Goal: Transaction & Acquisition: Purchase product/service

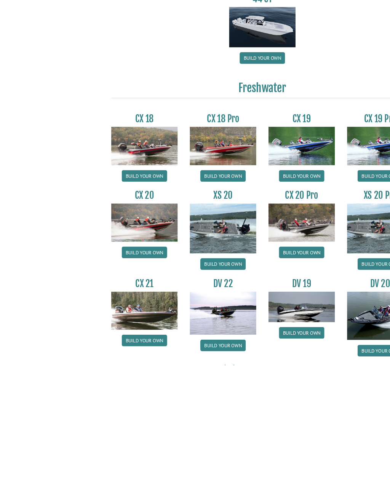
scroll to position [553, 0]
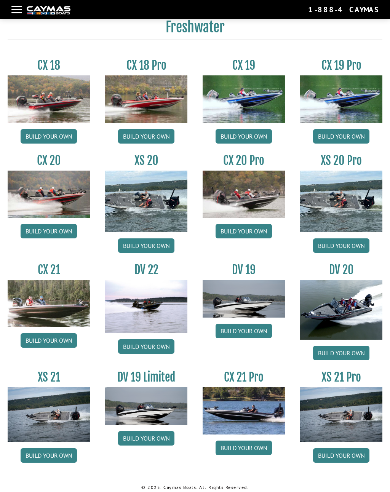
click at [341, 250] on link "Build your own" at bounding box center [341, 245] width 56 height 14
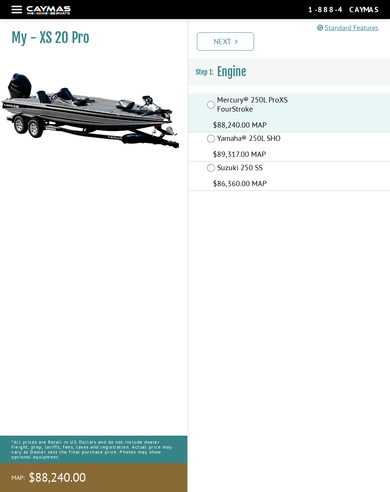
click at [229, 40] on link "Next" at bounding box center [225, 41] width 57 height 18
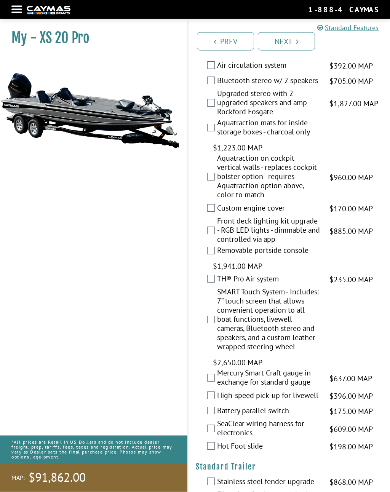
scroll to position [1967, 0]
click at [210, 287] on div "TH® Pro Air system $235.00 MAP $277.00 MSRP" at bounding box center [289, 279] width 202 height 15
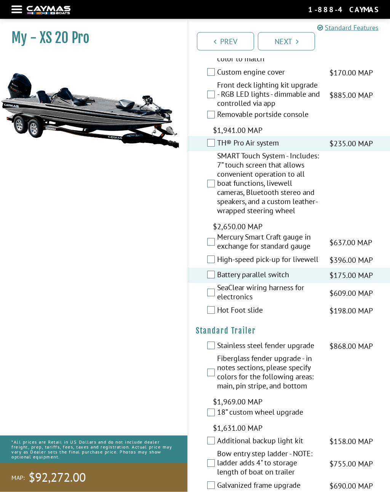
scroll to position [2103, 0]
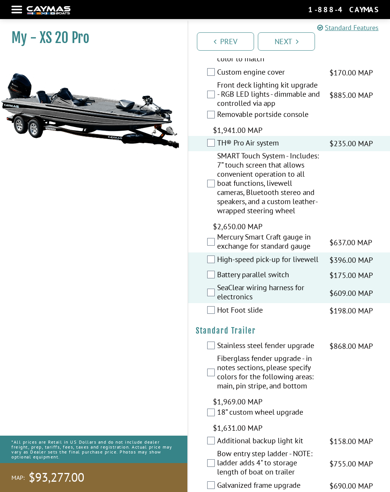
click at [207, 318] on div "Hot Foot slide $198.00 MAP $234.00 MSRP" at bounding box center [289, 310] width 202 height 15
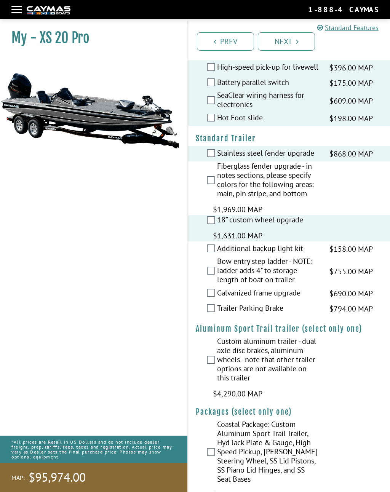
scroll to position [2302, 0]
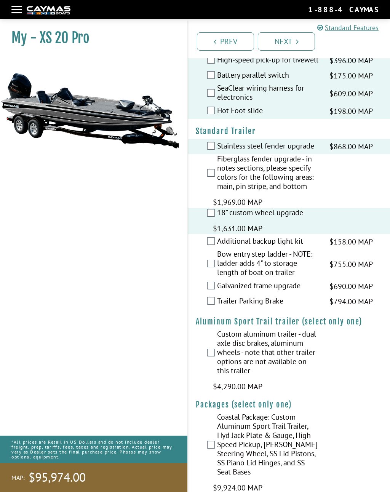
click at [291, 42] on link "Next" at bounding box center [286, 41] width 57 height 18
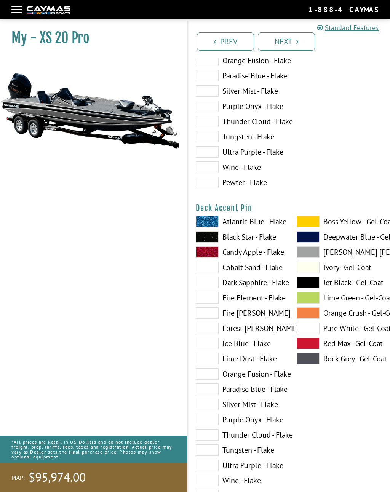
scroll to position [0, 0]
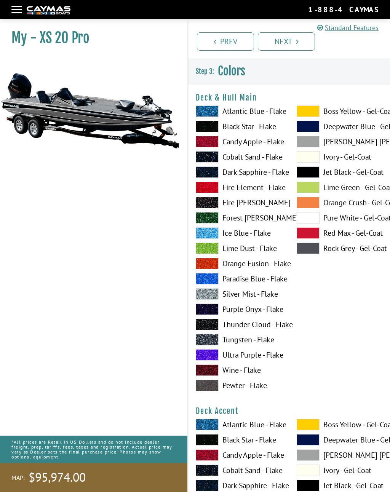
click at [16, 9] on div at bounding box center [16, 10] width 11 height 2
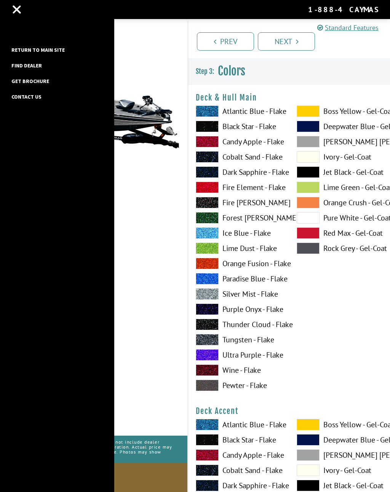
click at [23, 49] on link "Return to main site" at bounding box center [38, 50] width 61 height 10
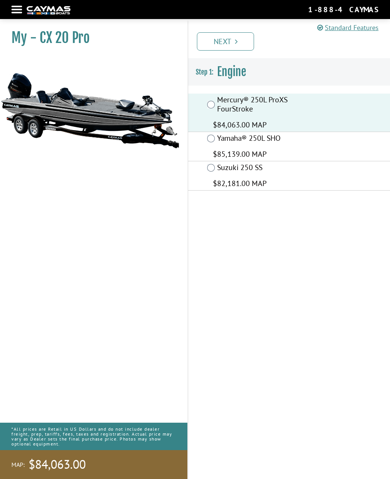
click at [240, 41] on link "Next" at bounding box center [225, 41] width 57 height 18
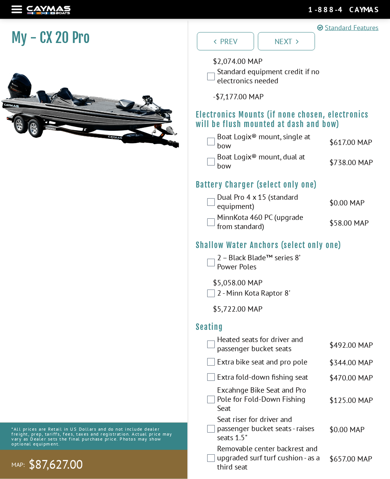
scroll to position [1049, 0]
click at [217, 223] on label "MinnKota 460 PC (upgrade from standard)" at bounding box center [268, 224] width 103 height 20
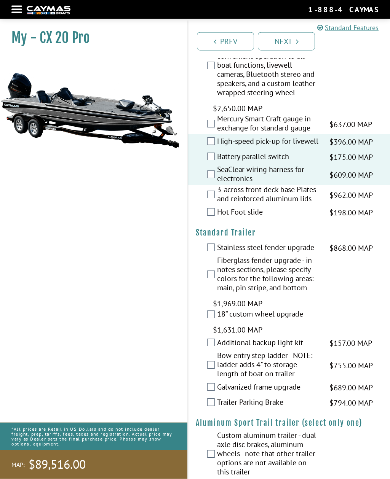
scroll to position [1894, 0]
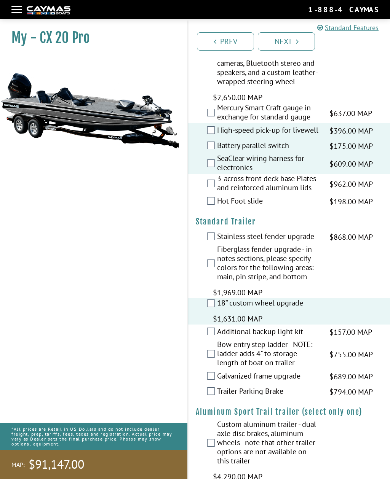
click at [293, 40] on link "Next" at bounding box center [286, 41] width 57 height 18
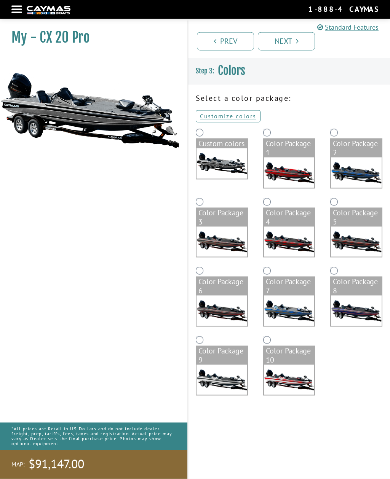
scroll to position [24, 0]
